Goal: Download file/media

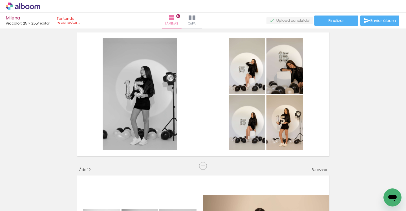
scroll to position [730, 0]
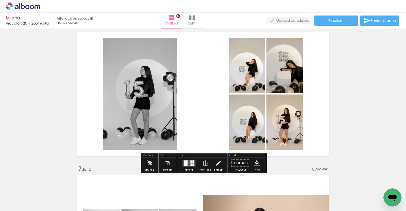
scroll to position [337, 0]
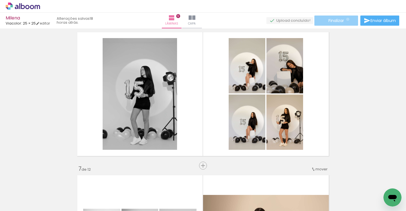
click at [346, 19] on paper-button "Finalizar" at bounding box center [337, 21] width 44 height 10
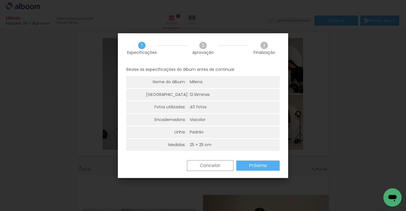
click at [0, 0] on slot "Próximo" at bounding box center [0, 0] width 0 height 0
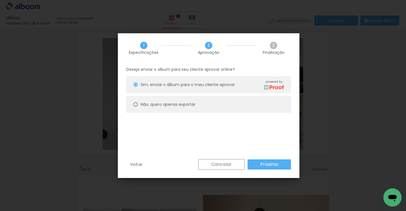
click at [136, 106] on div at bounding box center [135, 104] width 5 height 5
type paper-radio-button "on"
click at [0, 0] on slot "Próximo" at bounding box center [0, 0] width 0 height 0
type input "Alta, 300 DPI"
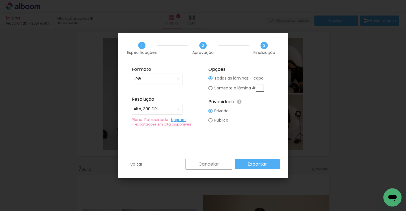
click at [0, 0] on slot "Exportar" at bounding box center [0, 0] width 0 height 0
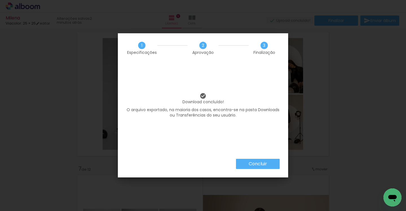
click at [258, 168] on paper-button "Concluir" at bounding box center [258, 164] width 44 height 10
